Goal: Information Seeking & Learning: Learn about a topic

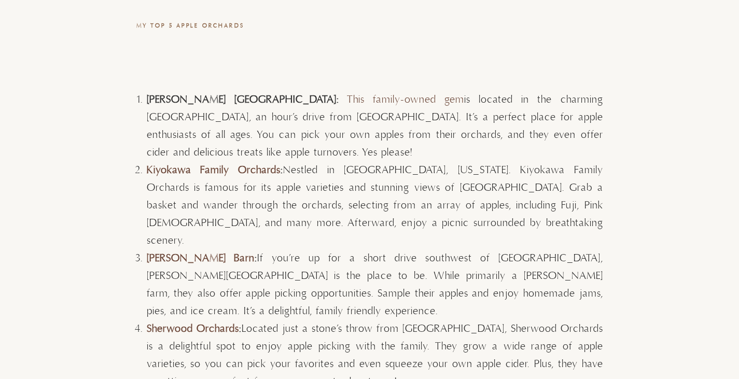
scroll to position [2797, 0]
click at [162, 168] on link "Kiyokawa Family Orchards" at bounding box center [214, 169] width 134 height 13
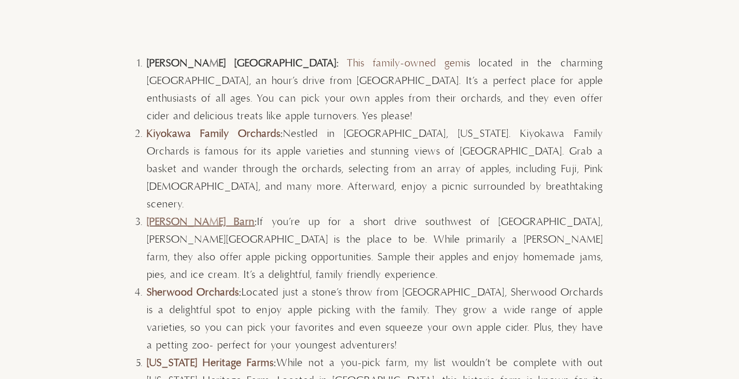
click at [203, 216] on link "[PERSON_NAME] Barn" at bounding box center [201, 222] width 108 height 13
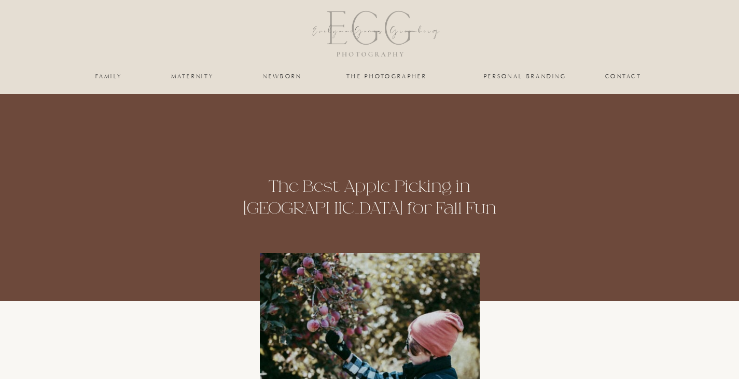
scroll to position [2833, 0]
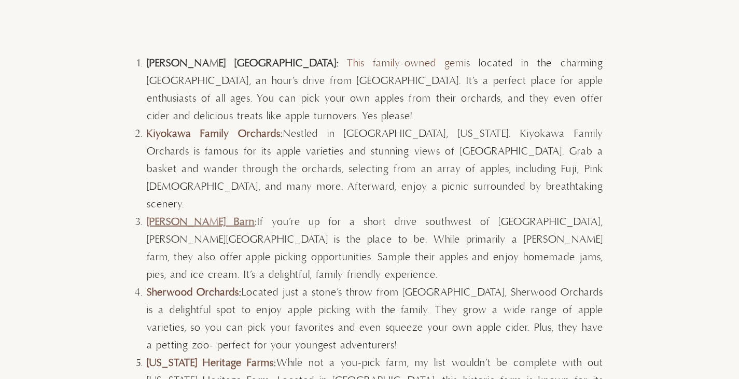
click at [201, 216] on link "[PERSON_NAME] Barn" at bounding box center [201, 222] width 108 height 13
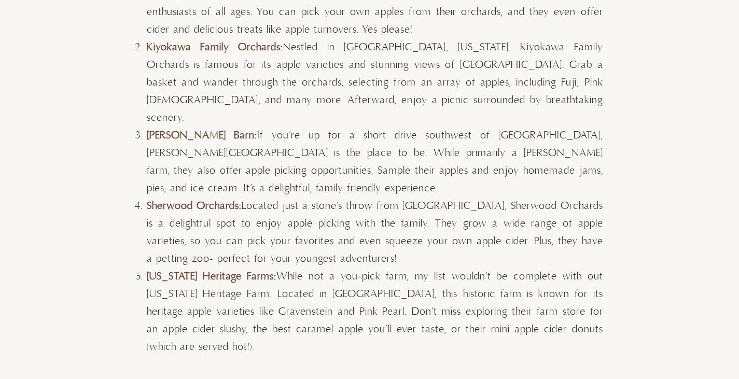
scroll to position [2920, 0]
click at [240, 270] on link "[US_STATE] Heritage Farms" at bounding box center [211, 276] width 128 height 13
